Goal: Transaction & Acquisition: Purchase product/service

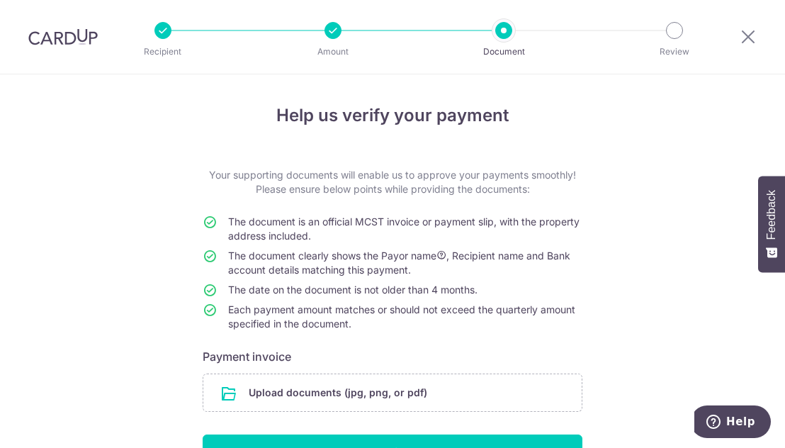
scroll to position [108, 0]
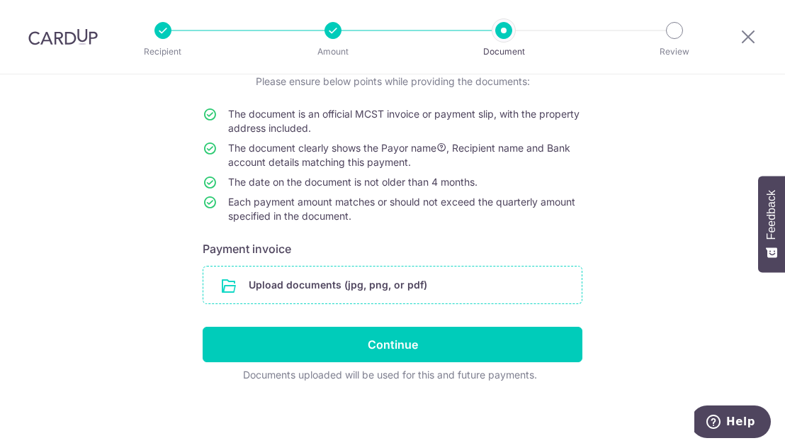
click at [402, 277] on input "file" at bounding box center [392, 284] width 378 height 37
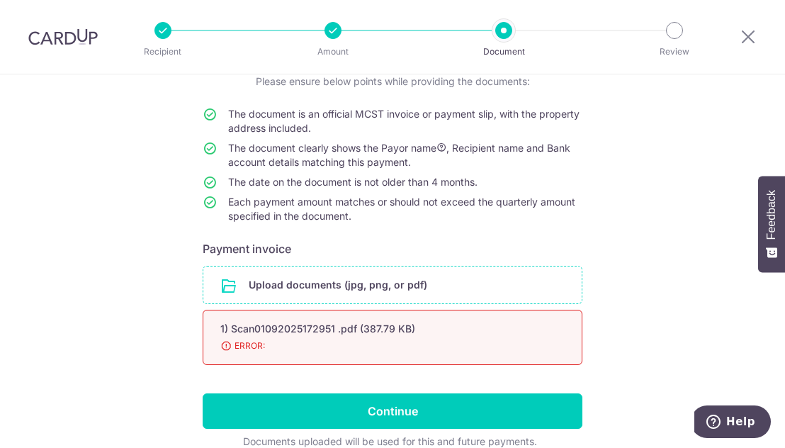
click at [370, 280] on input "file" at bounding box center [392, 284] width 378 height 37
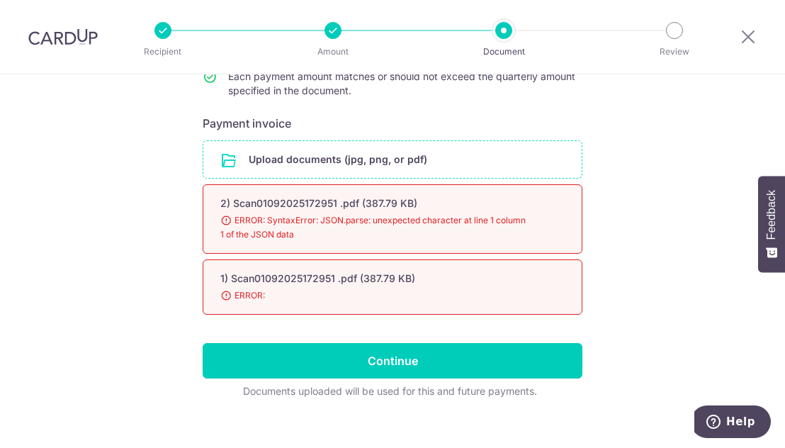
scroll to position [224, 0]
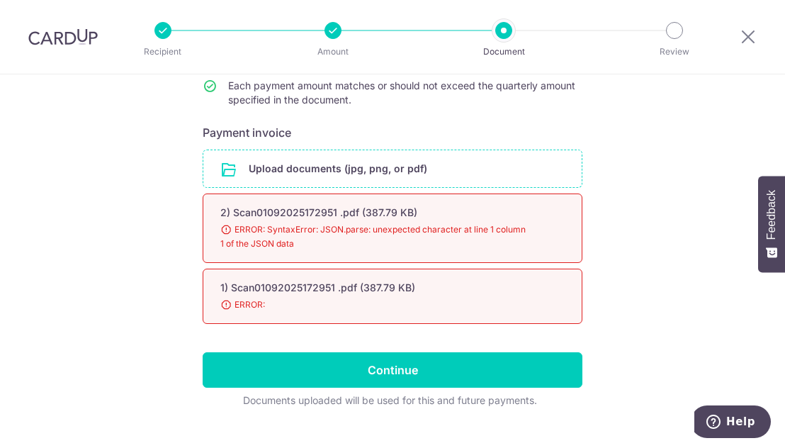
click at [271, 171] on input "file" at bounding box center [392, 168] width 378 height 37
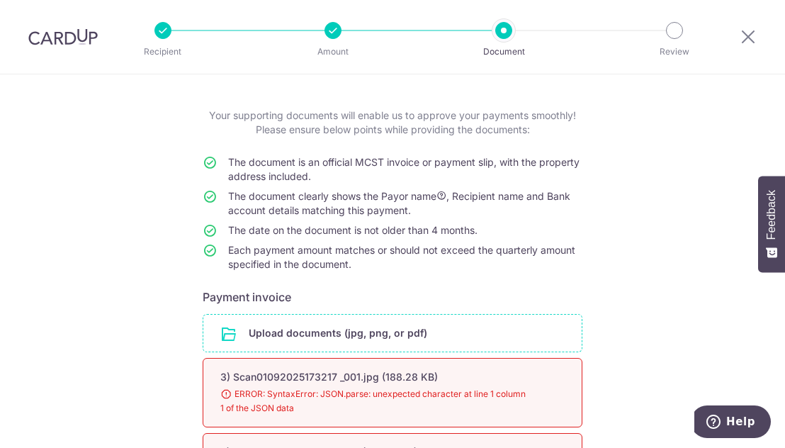
scroll to position [0, 0]
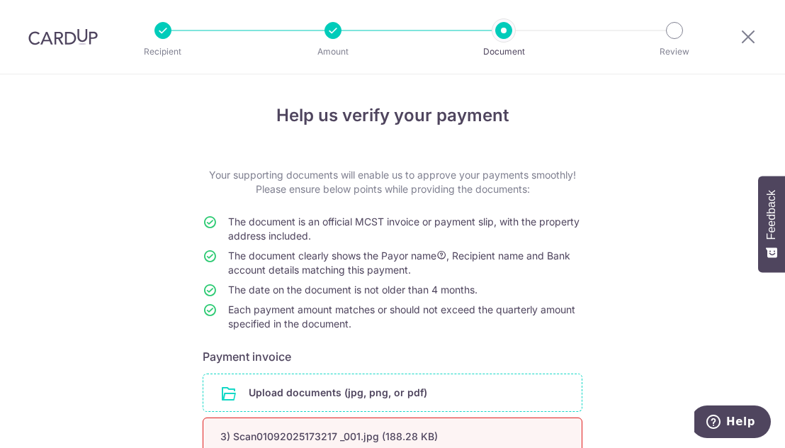
click at [336, 28] on div at bounding box center [332, 30] width 17 height 17
click at [73, 39] on img at bounding box center [62, 36] width 69 height 17
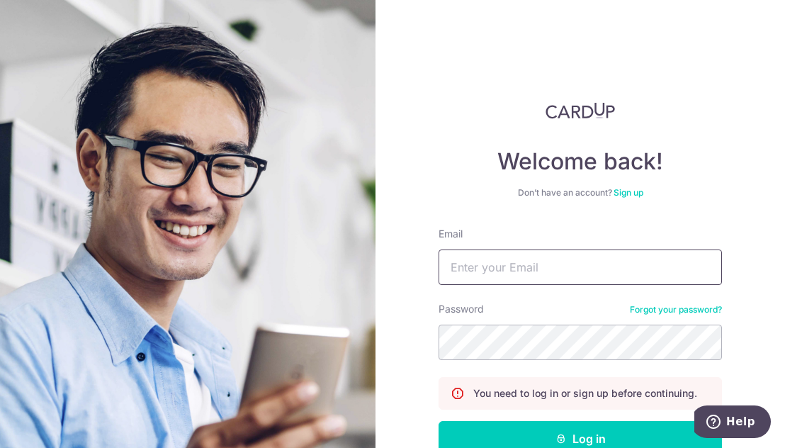
click at [513, 268] on input "Email" at bounding box center [579, 266] width 283 height 35
type input "bgaudiliere@gmail.com"
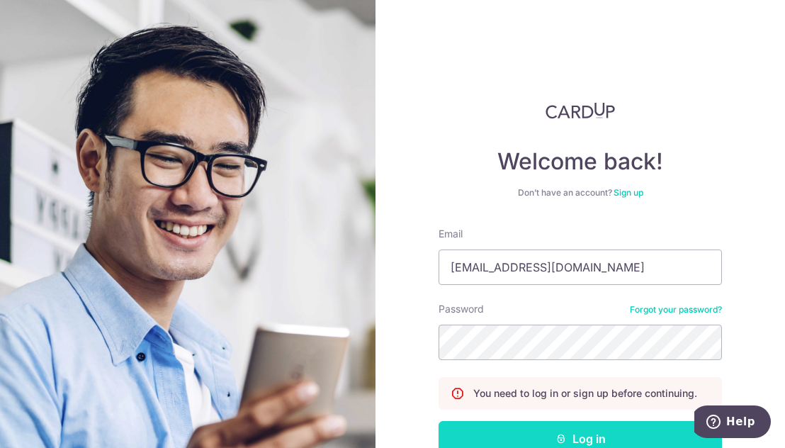
click at [546, 431] on button "Log in" at bounding box center [579, 438] width 283 height 35
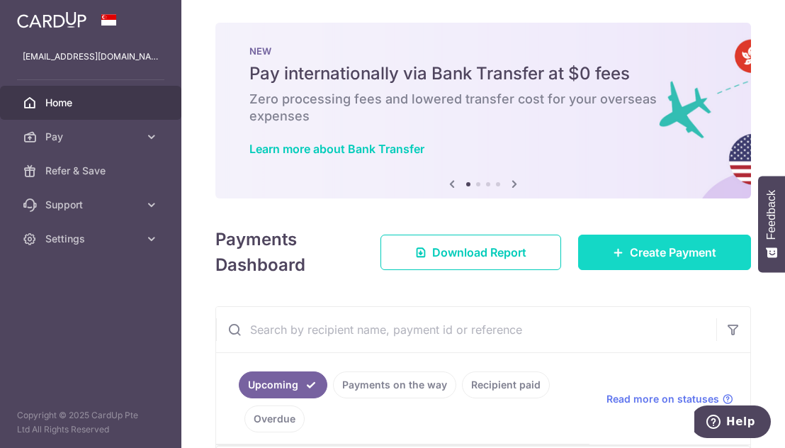
click at [624, 260] on link "Create Payment" at bounding box center [664, 251] width 173 height 35
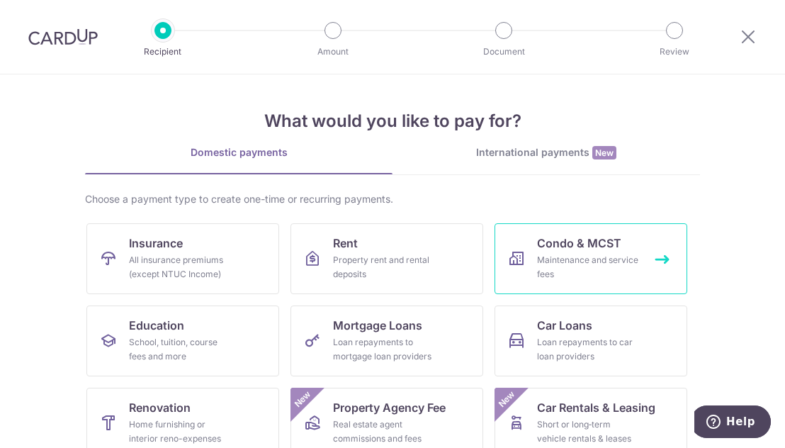
click at [521, 249] on link "Condo & MCST Maintenance and service fees" at bounding box center [590, 258] width 193 height 71
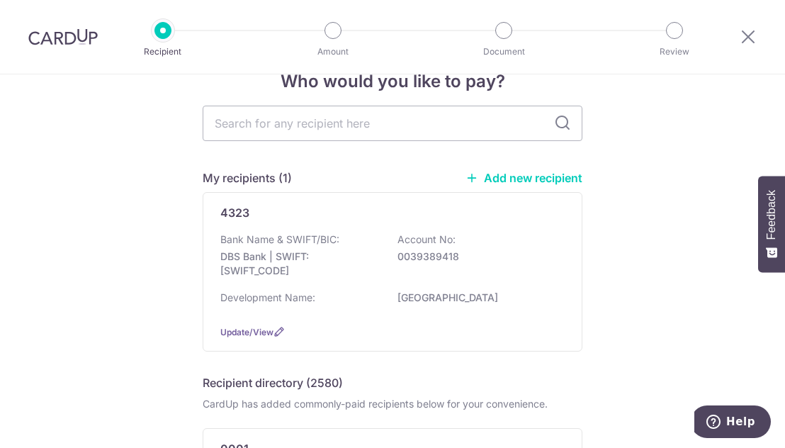
scroll to position [41, 0]
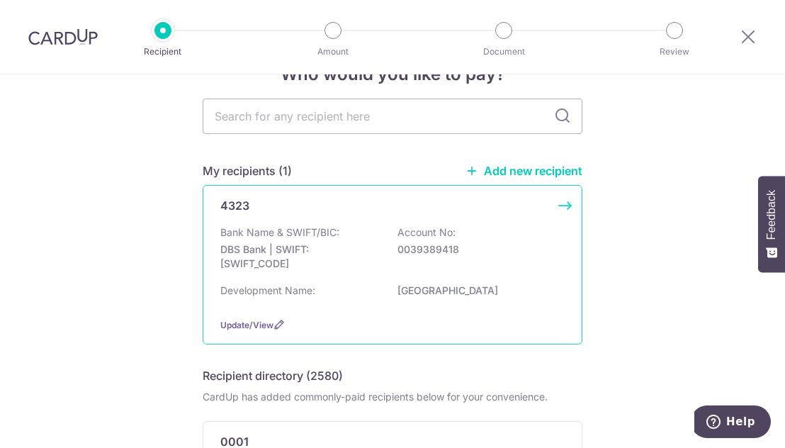
click at [302, 246] on p "DBS Bank | SWIFT: DBSSSGSGXXX" at bounding box center [299, 256] width 159 height 28
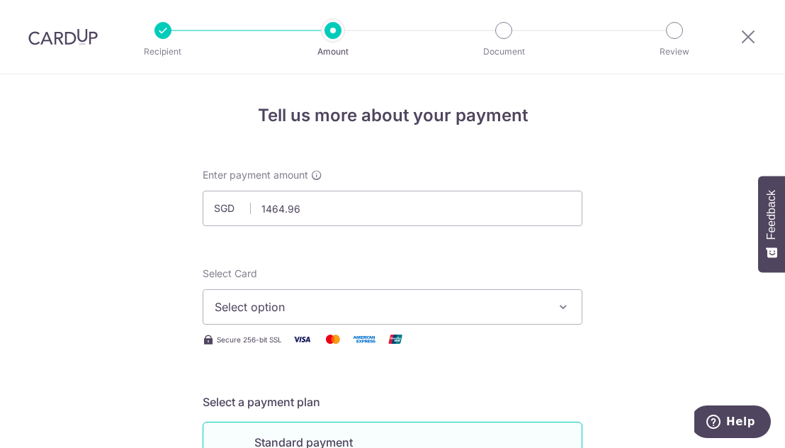
type input "1,464.96"
click at [300, 300] on span "Select option" at bounding box center [380, 306] width 330 height 17
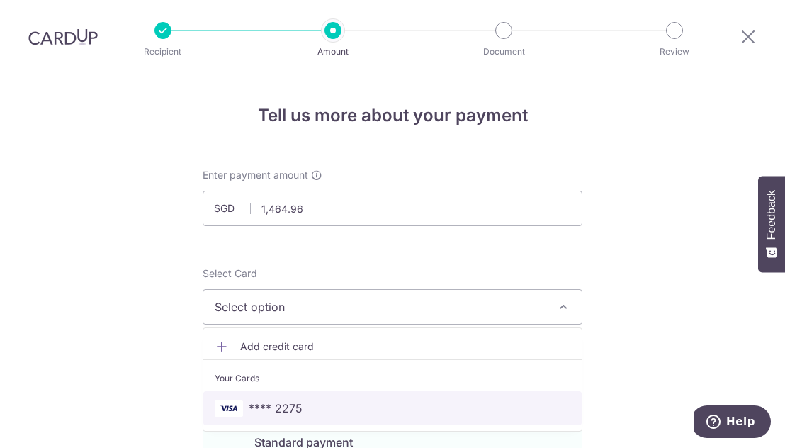
click at [298, 402] on span "**** 2275" at bounding box center [276, 407] width 54 height 17
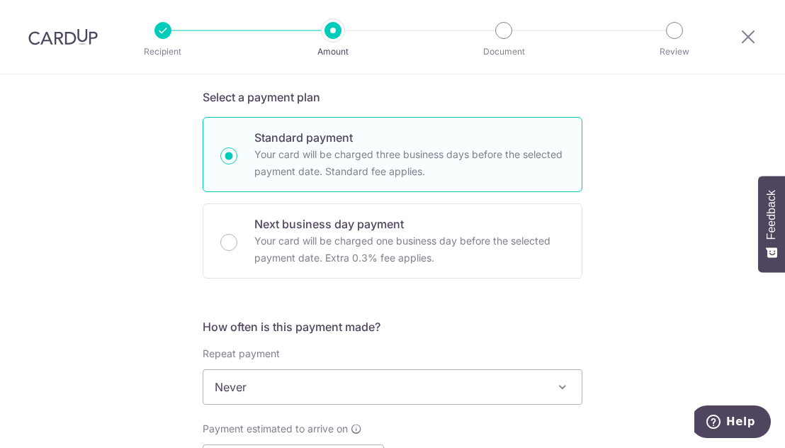
scroll to position [374, 0]
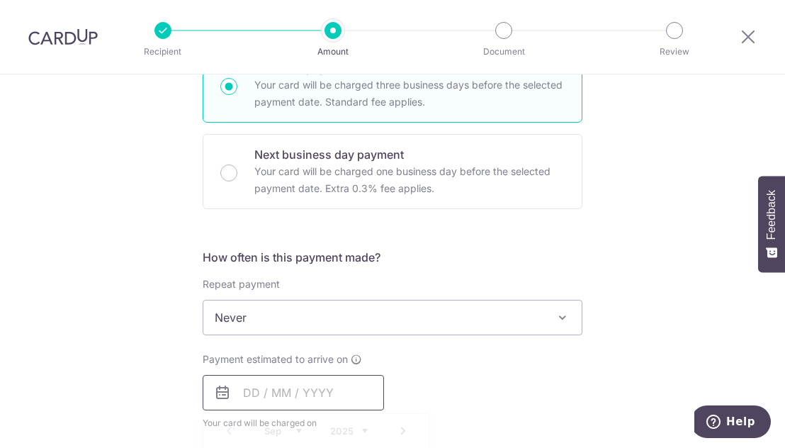
click at [310, 388] on input "text" at bounding box center [293, 392] width 181 height 35
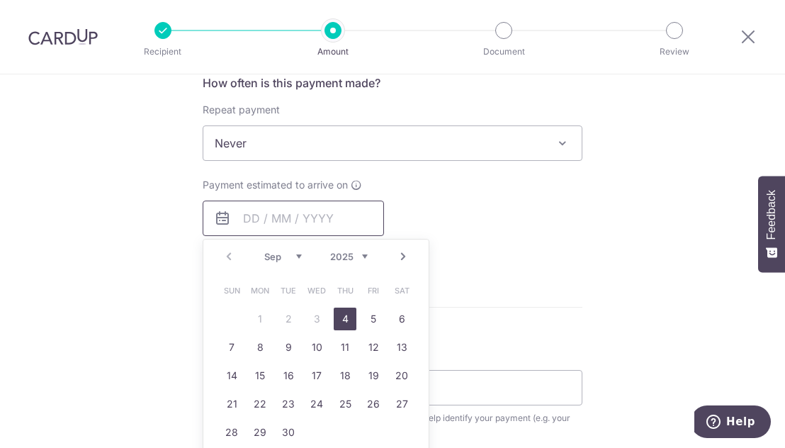
scroll to position [549, 0]
click at [346, 317] on link "4" at bounding box center [345, 318] width 23 height 23
type input "[DATE]"
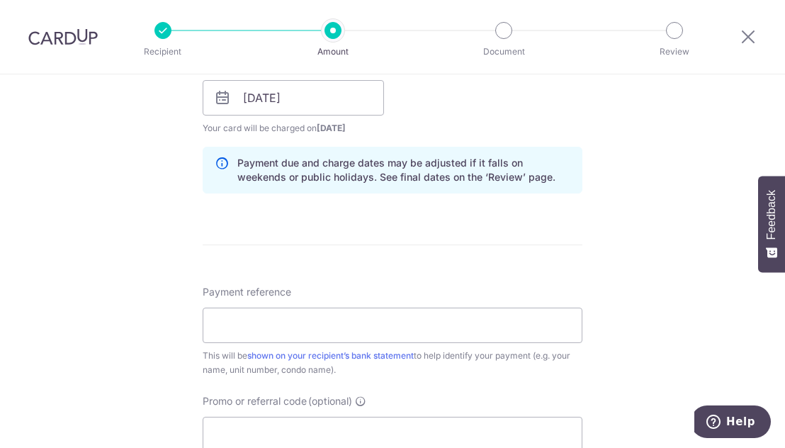
scroll to position [672, 0]
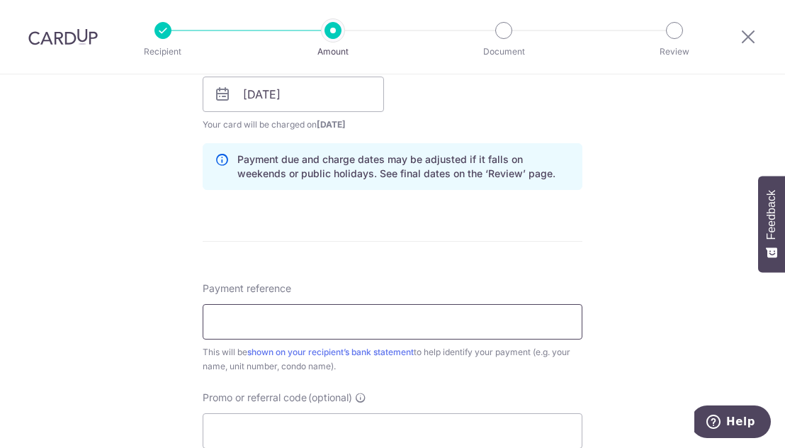
click at [464, 325] on input "Payment reference" at bounding box center [393, 321] width 380 height 35
type input "Blk 170231"
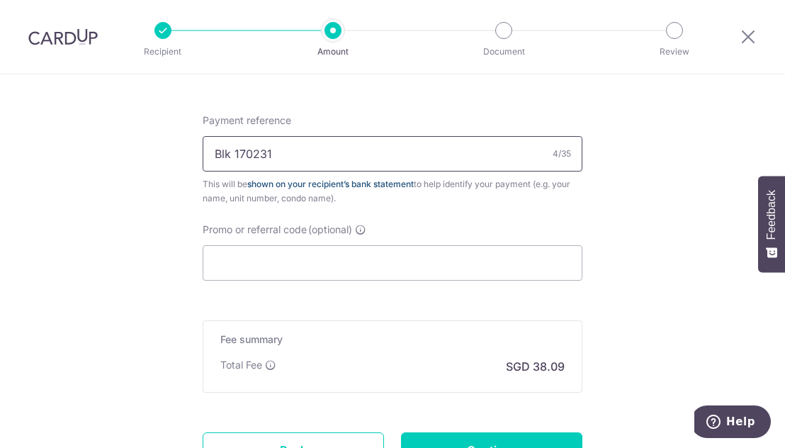
scroll to position [840, 0]
click at [414, 248] on input "Promo or referral code (optional)" at bounding box center [393, 262] width 380 height 35
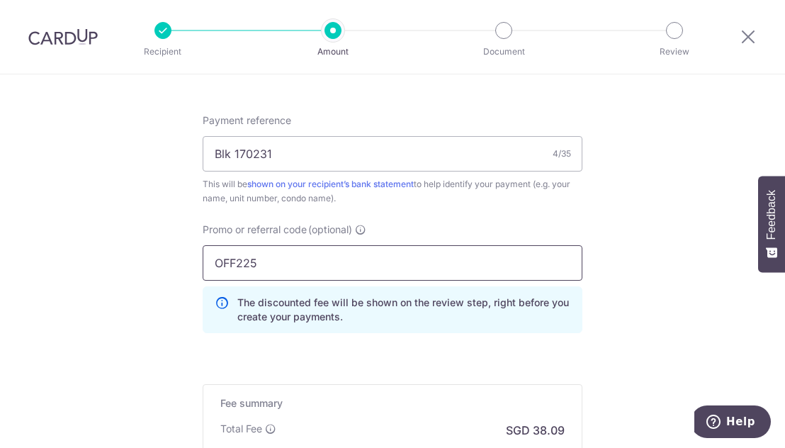
type input "OFF225"
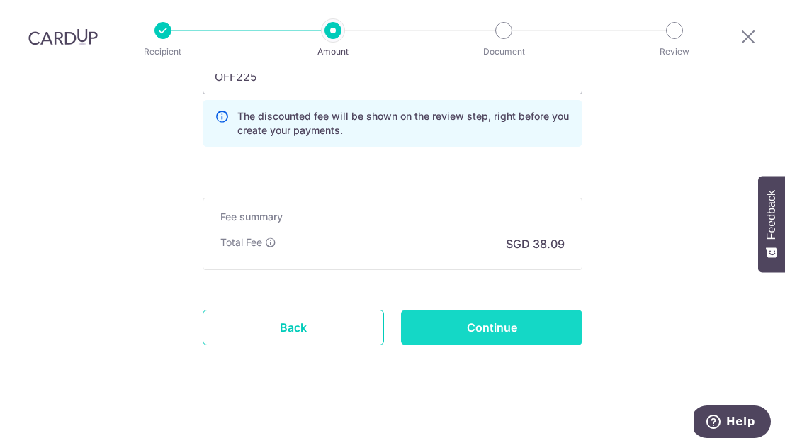
click at [506, 329] on input "Continue" at bounding box center [491, 326] width 181 height 35
type input "Create Schedule"
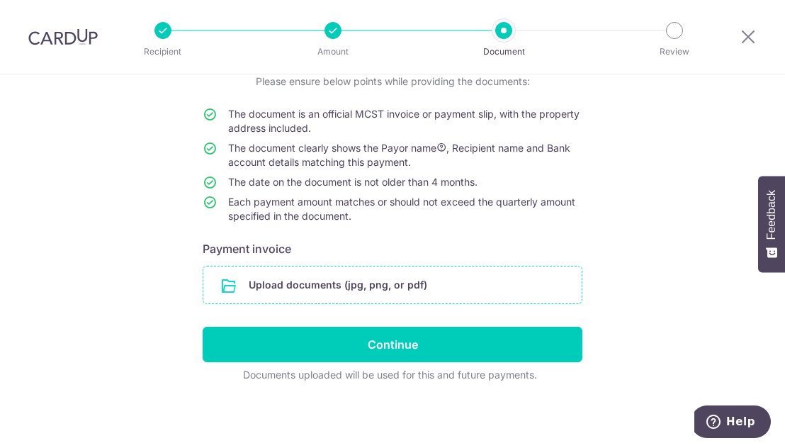
click at [407, 289] on input "file" at bounding box center [392, 284] width 378 height 37
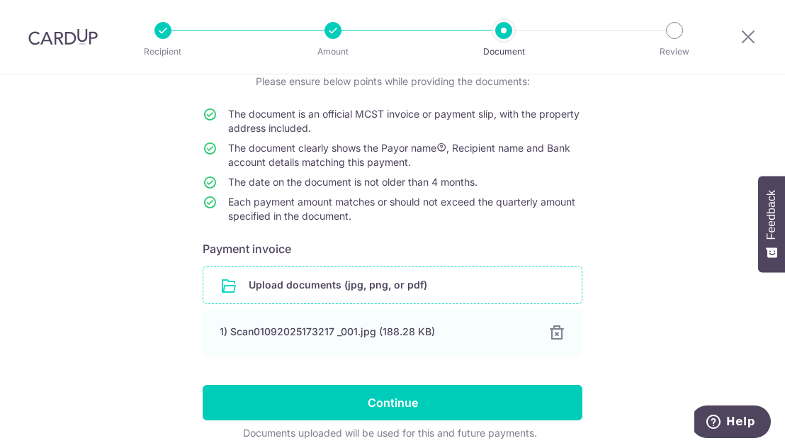
scroll to position [166, 0]
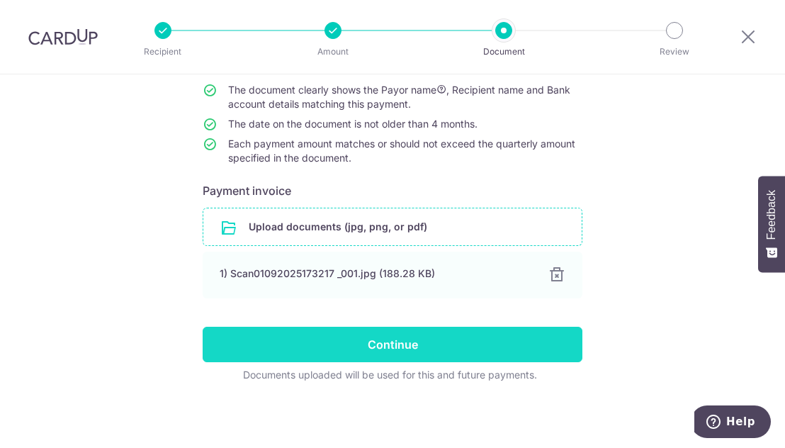
click at [462, 347] on input "Continue" at bounding box center [393, 343] width 380 height 35
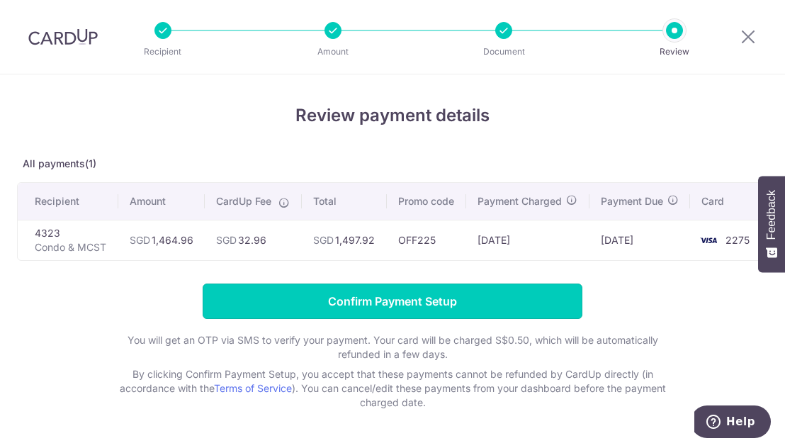
drag, startPoint x: 421, startPoint y: 302, endPoint x: 410, endPoint y: 319, distance: 20.6
click at [410, 319] on form "Confirm Payment Setup You will get an OTP via SMS to verify your payment. Your …" at bounding box center [392, 346] width 751 height 126
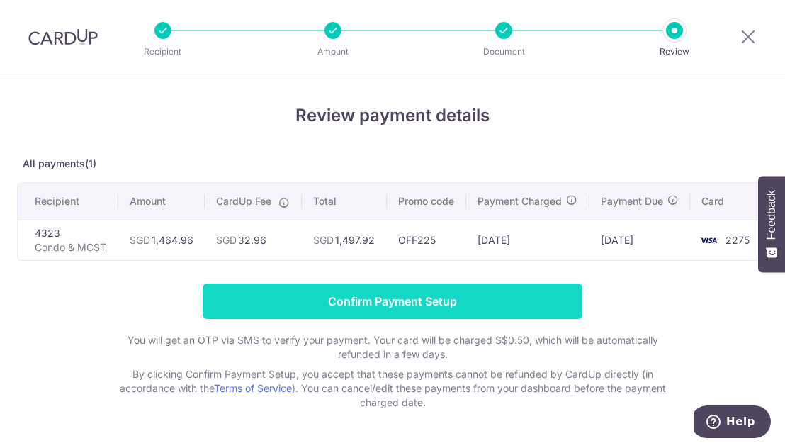
click at [410, 314] on input "Confirm Payment Setup" at bounding box center [393, 300] width 380 height 35
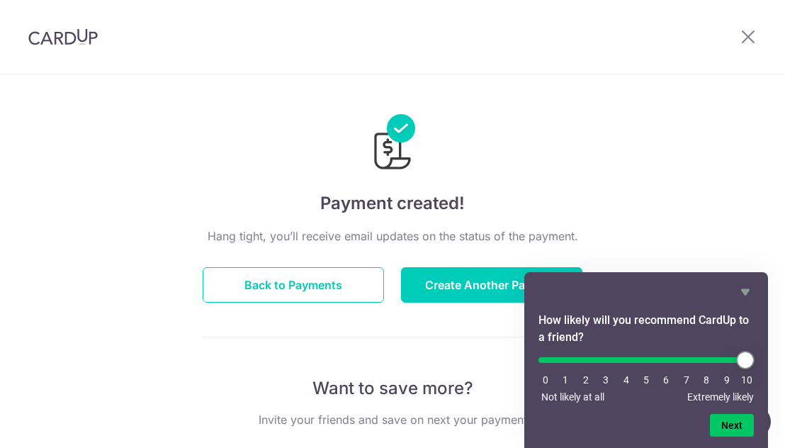
type input "10"
click at [744, 360] on input "range" at bounding box center [645, 360] width 215 height 6
click at [734, 416] on button "Next" at bounding box center [732, 425] width 44 height 23
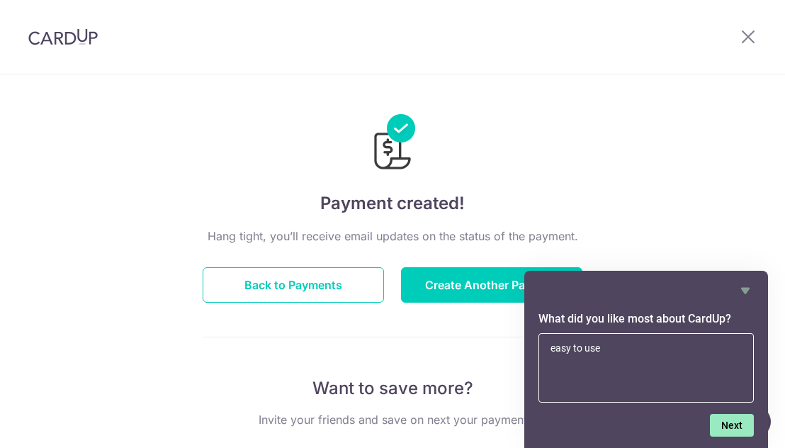
type textarea "easy to use"
click at [729, 431] on button "Next" at bounding box center [732, 425] width 44 height 23
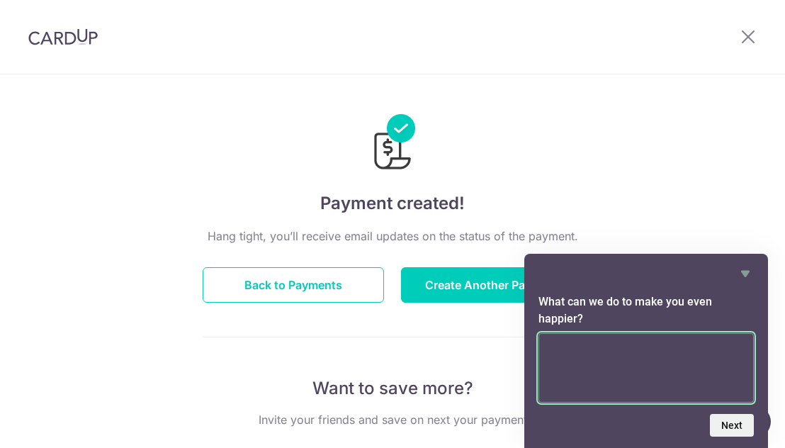
click at [656, 368] on textarea at bounding box center [645, 367] width 215 height 69
type textarea "more discounts"
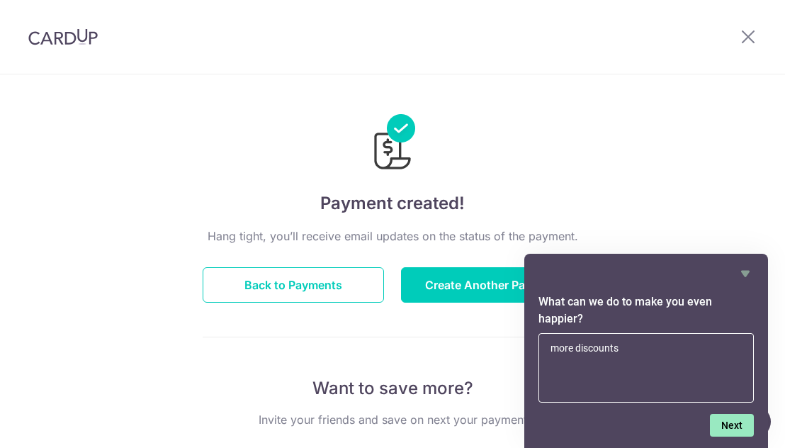
click at [741, 426] on button "Next" at bounding box center [732, 425] width 44 height 23
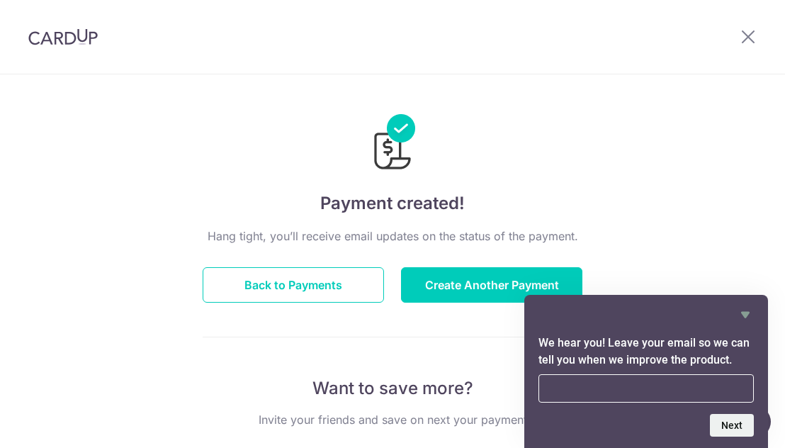
click at [654, 380] on input "email" at bounding box center [645, 388] width 215 height 28
type input "[EMAIL_ADDRESS][DOMAIN_NAME]"
click at [724, 425] on button "Next" at bounding box center [732, 425] width 44 height 23
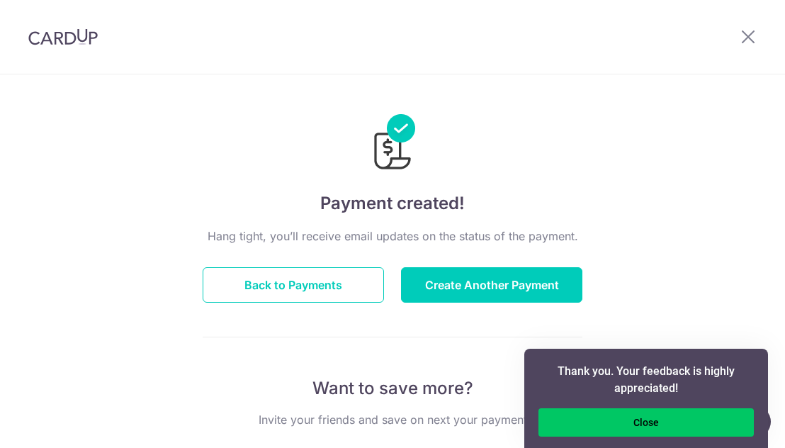
click at [724, 425] on button "Close" at bounding box center [645, 422] width 215 height 28
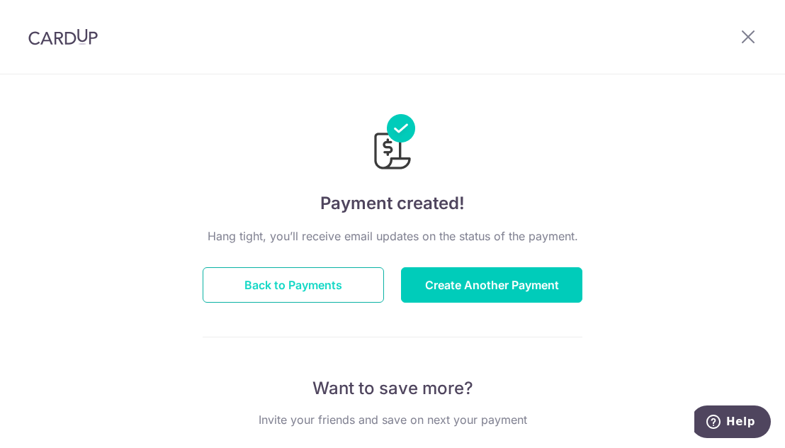
click at [366, 281] on button "Back to Payments" at bounding box center [293, 284] width 181 height 35
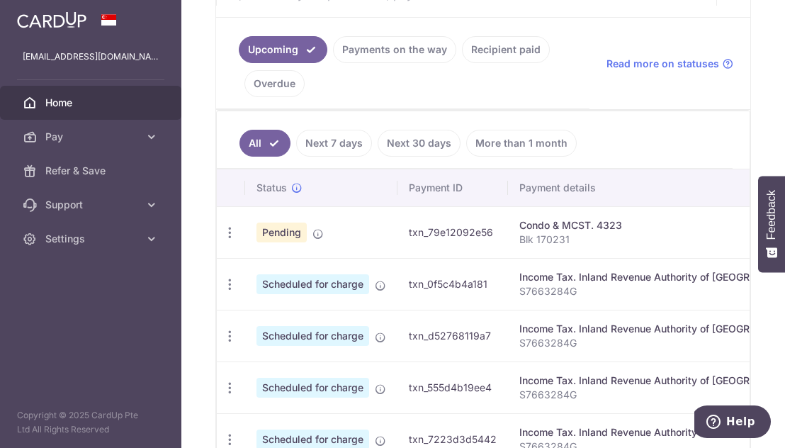
scroll to position [334, 0]
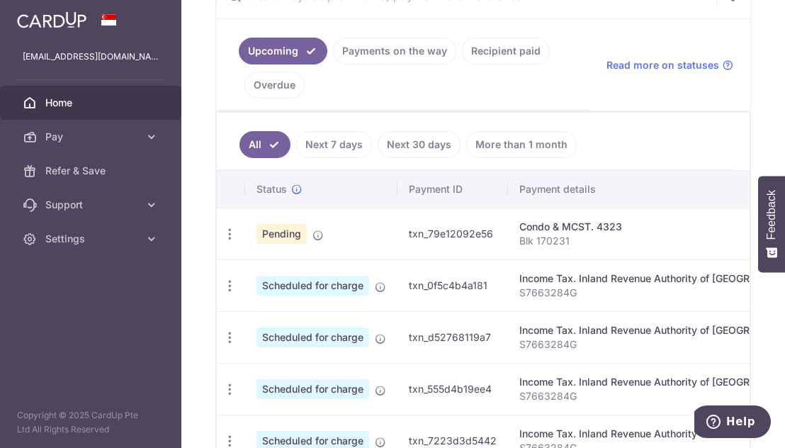
click at [380, 47] on link "Payments on the way" at bounding box center [394, 51] width 123 height 27
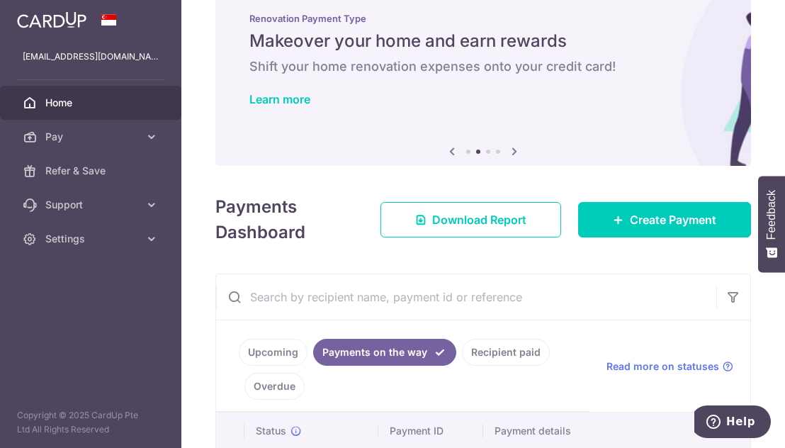
scroll to position [0, 0]
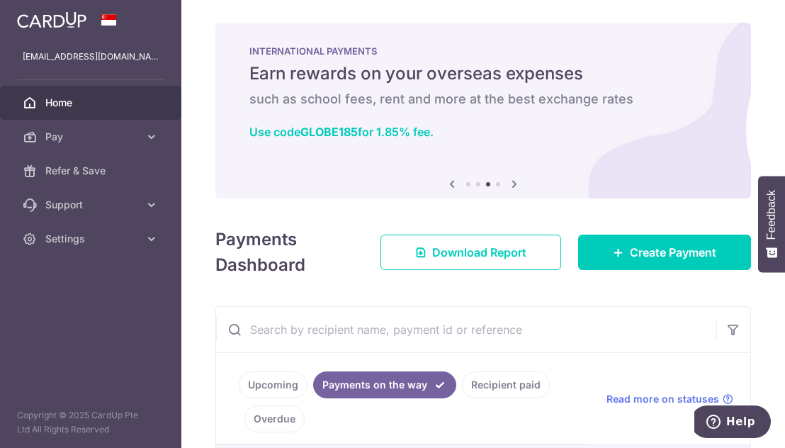
click at [63, 298] on aside "[EMAIL_ADDRESS][DOMAIN_NAME] Home Pay Payments Recipients Cards Refer & Save Su…" at bounding box center [90, 224] width 181 height 448
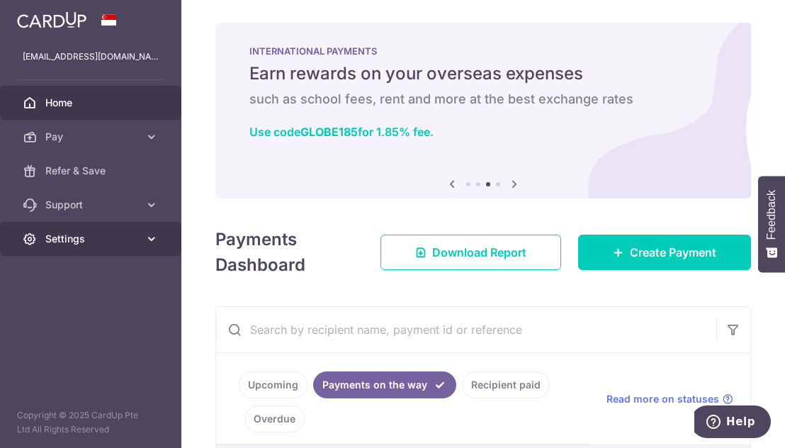
click at [149, 239] on icon at bounding box center [151, 239] width 14 height 14
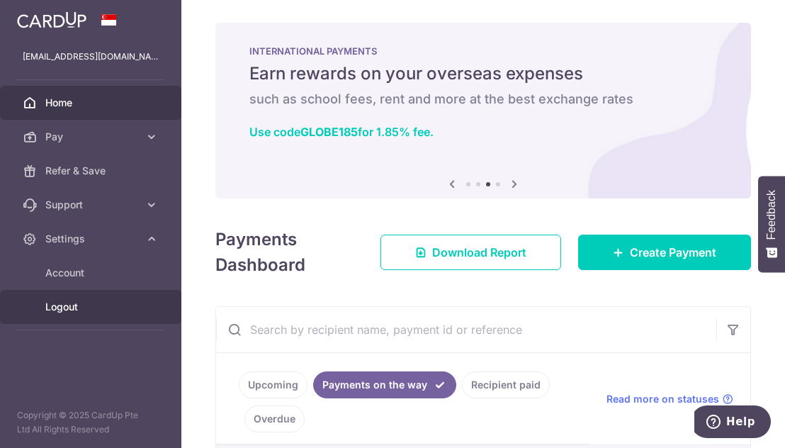
click at [64, 305] on span "Logout" at bounding box center [91, 307] width 93 height 14
